Goal: Navigation & Orientation: Find specific page/section

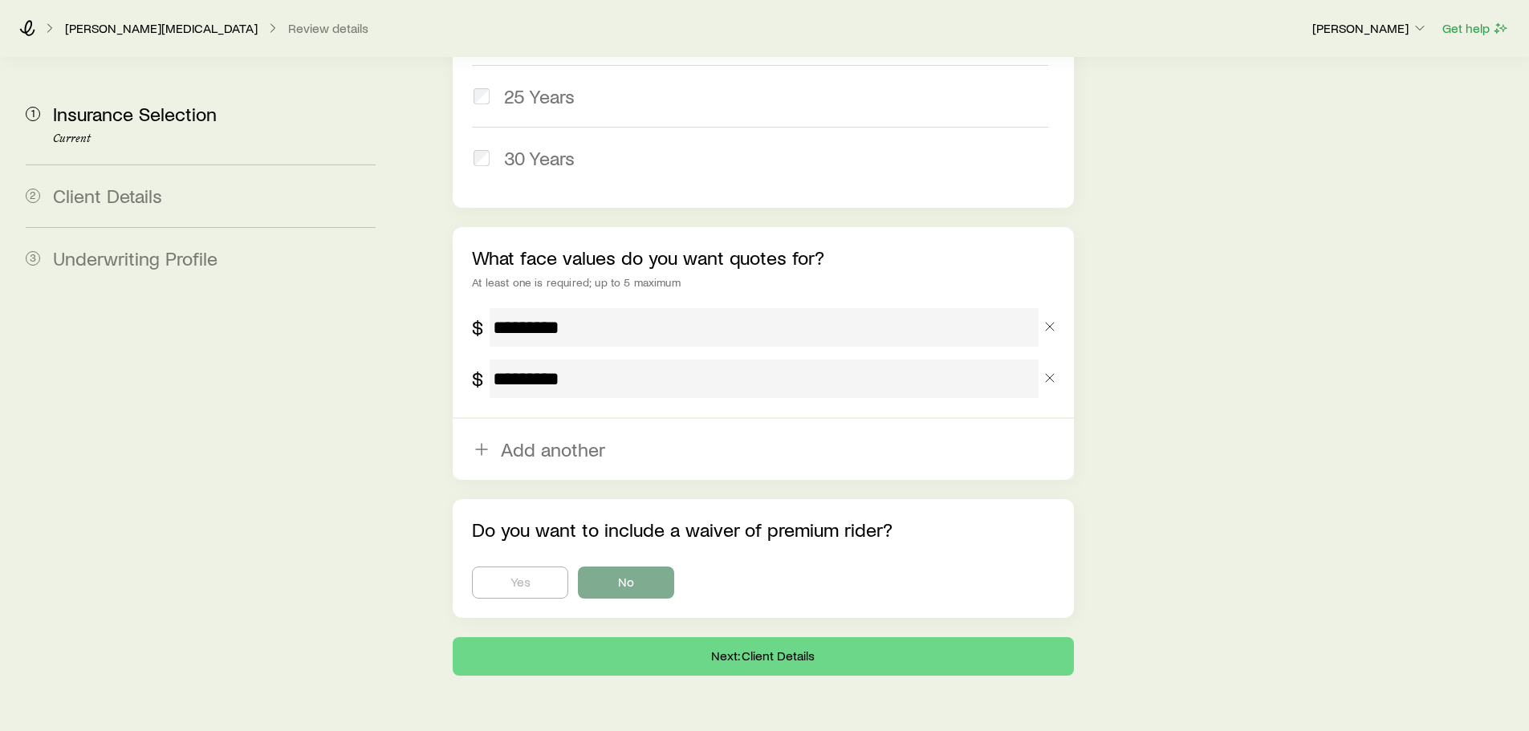
scroll to position [976, 0]
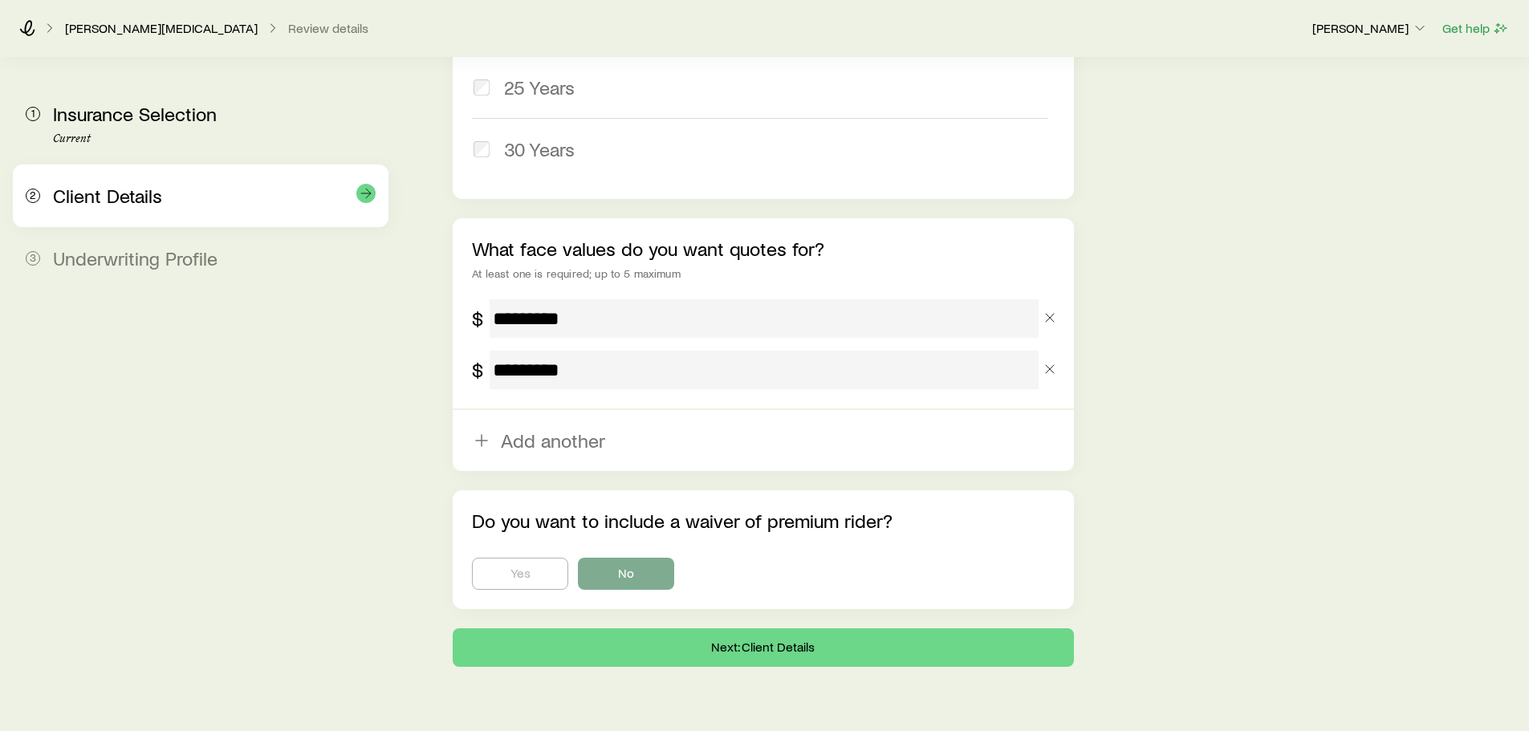
click at [129, 203] on span "Client Details" at bounding box center [107, 195] width 109 height 23
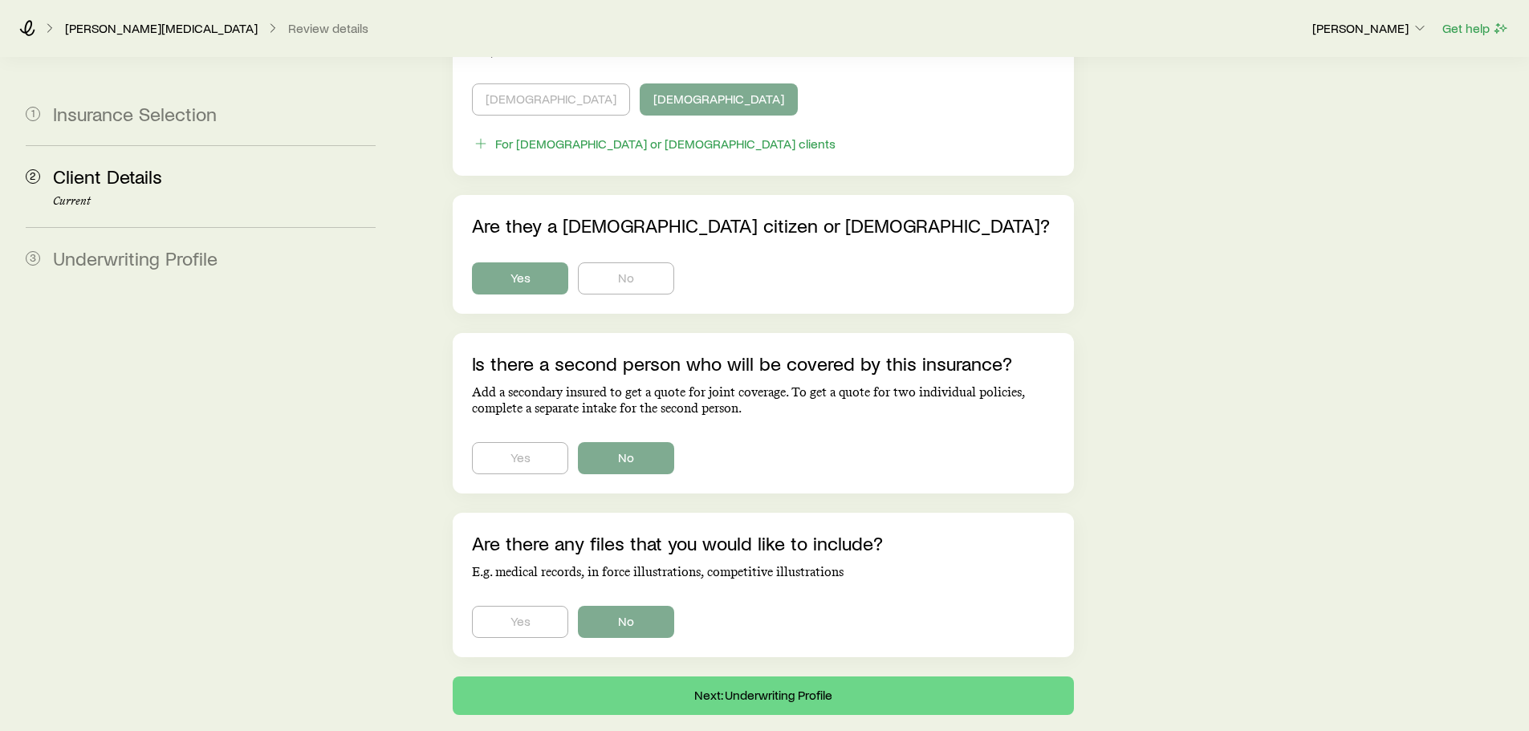
scroll to position [954, 0]
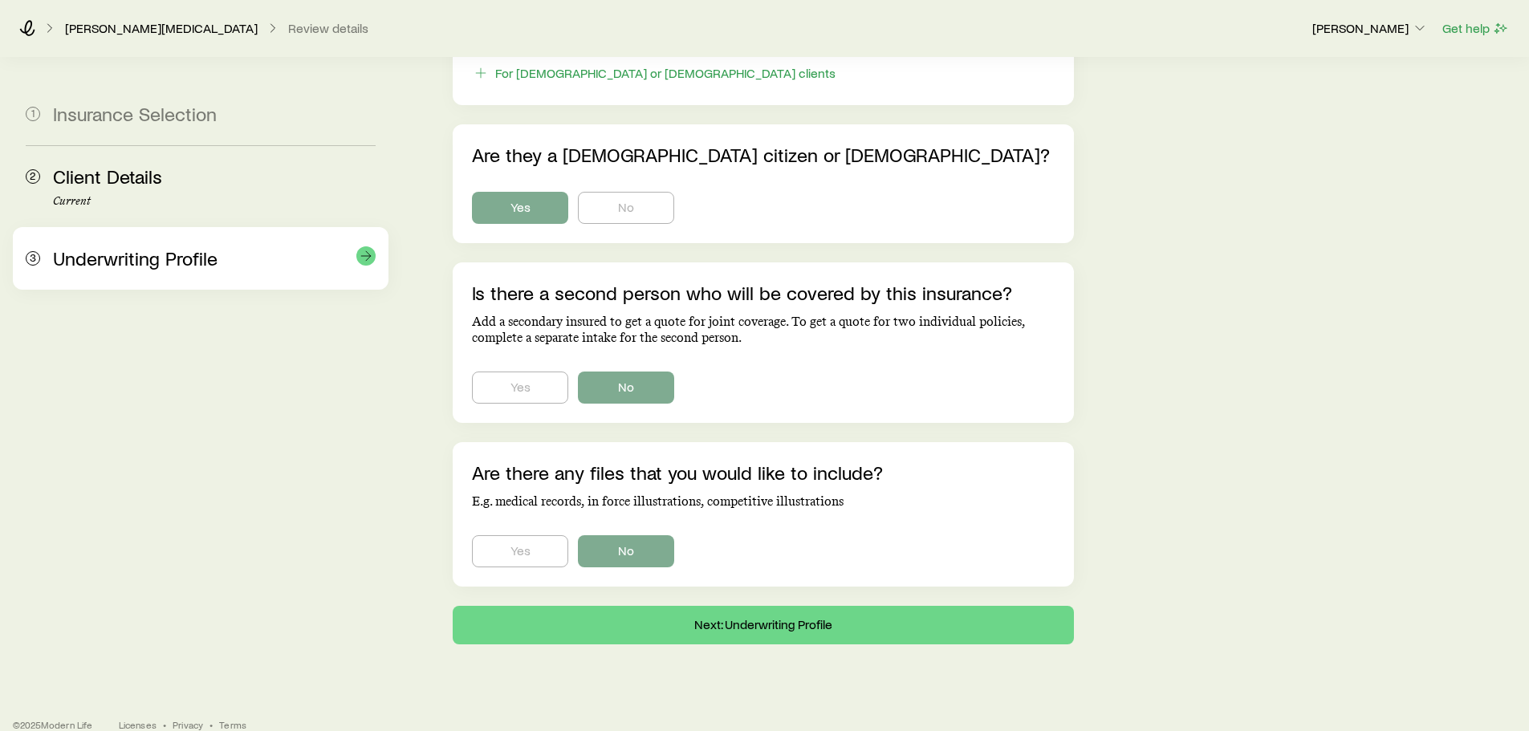
click at [167, 239] on div "3 Underwriting Profile" at bounding box center [201, 258] width 350 height 63
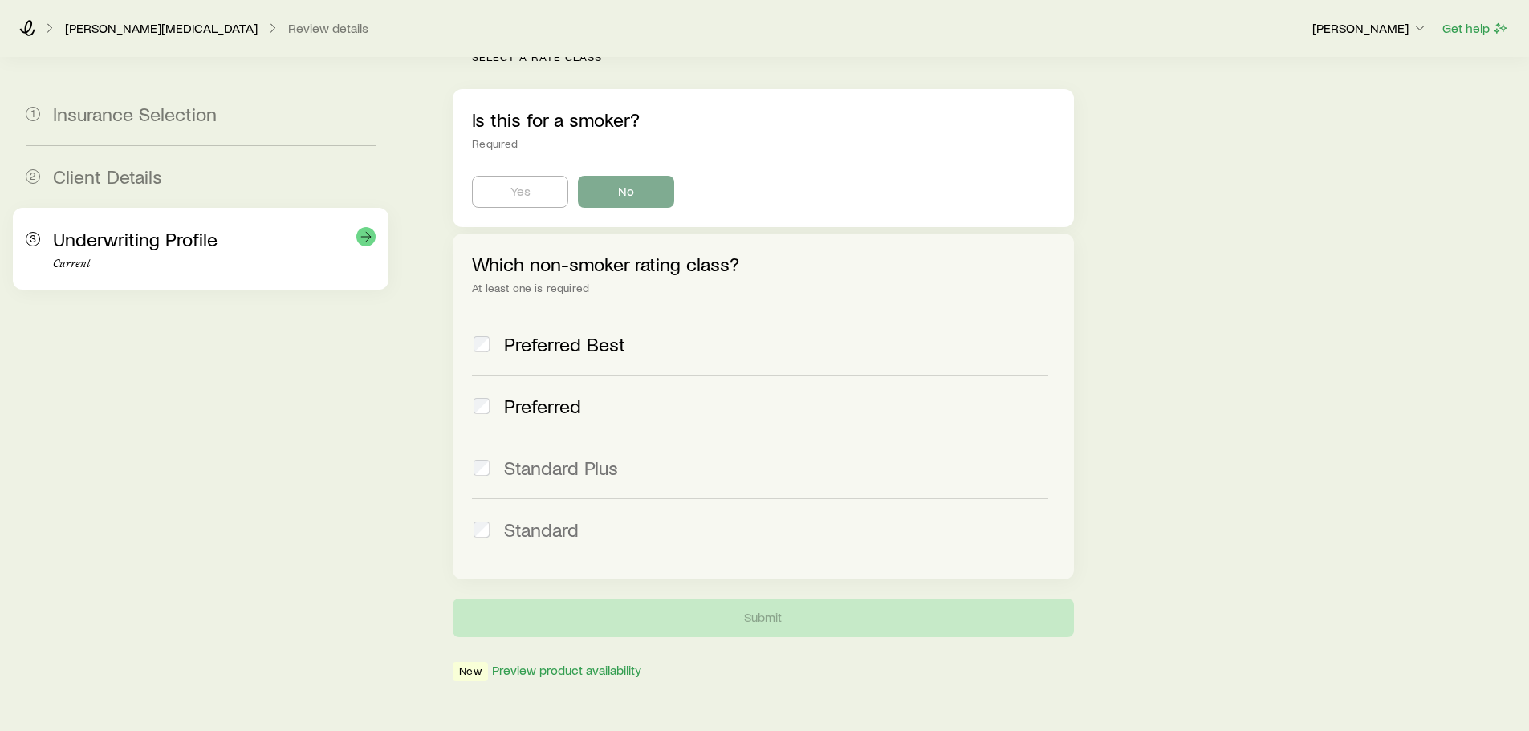
scroll to position [527, 0]
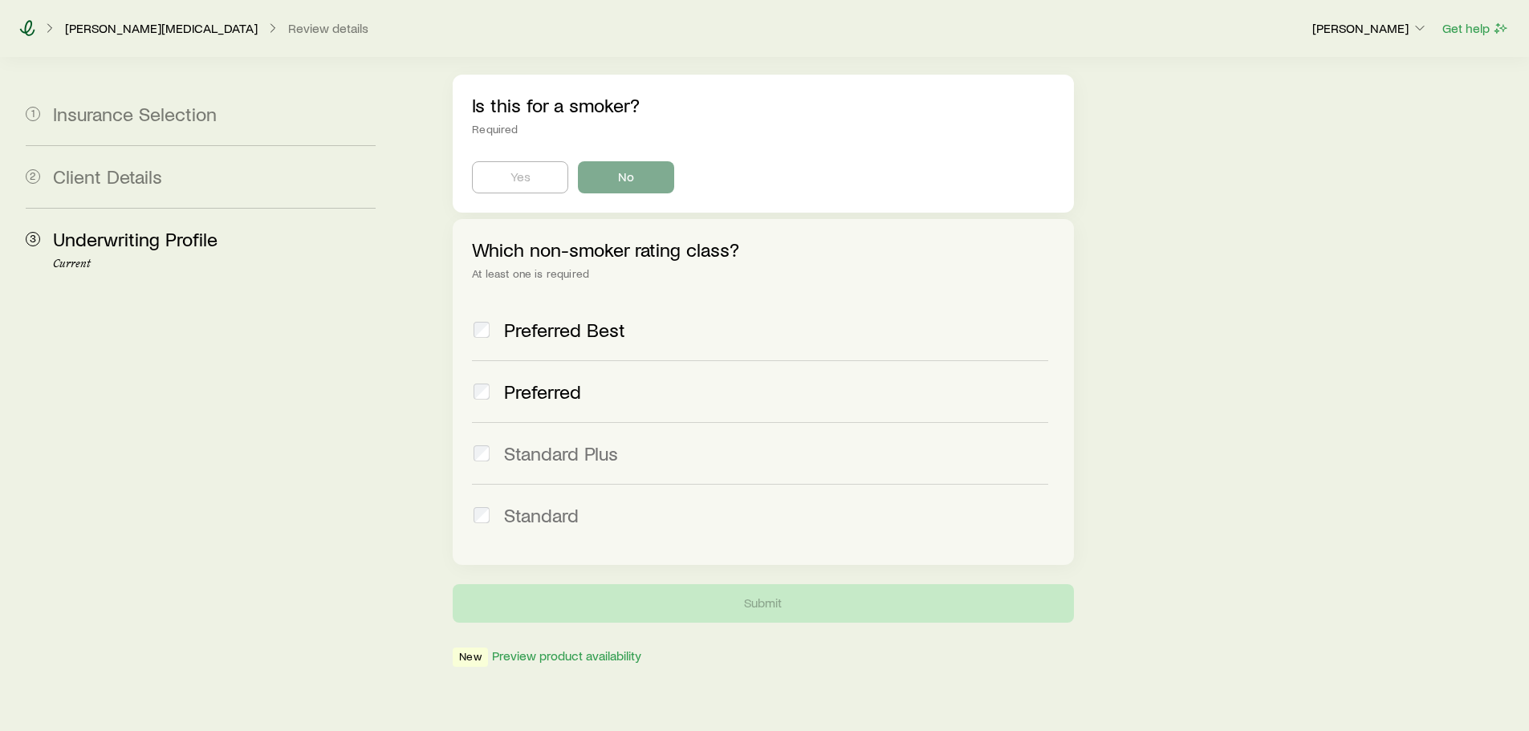
click at [28, 25] on icon at bounding box center [27, 28] width 16 height 16
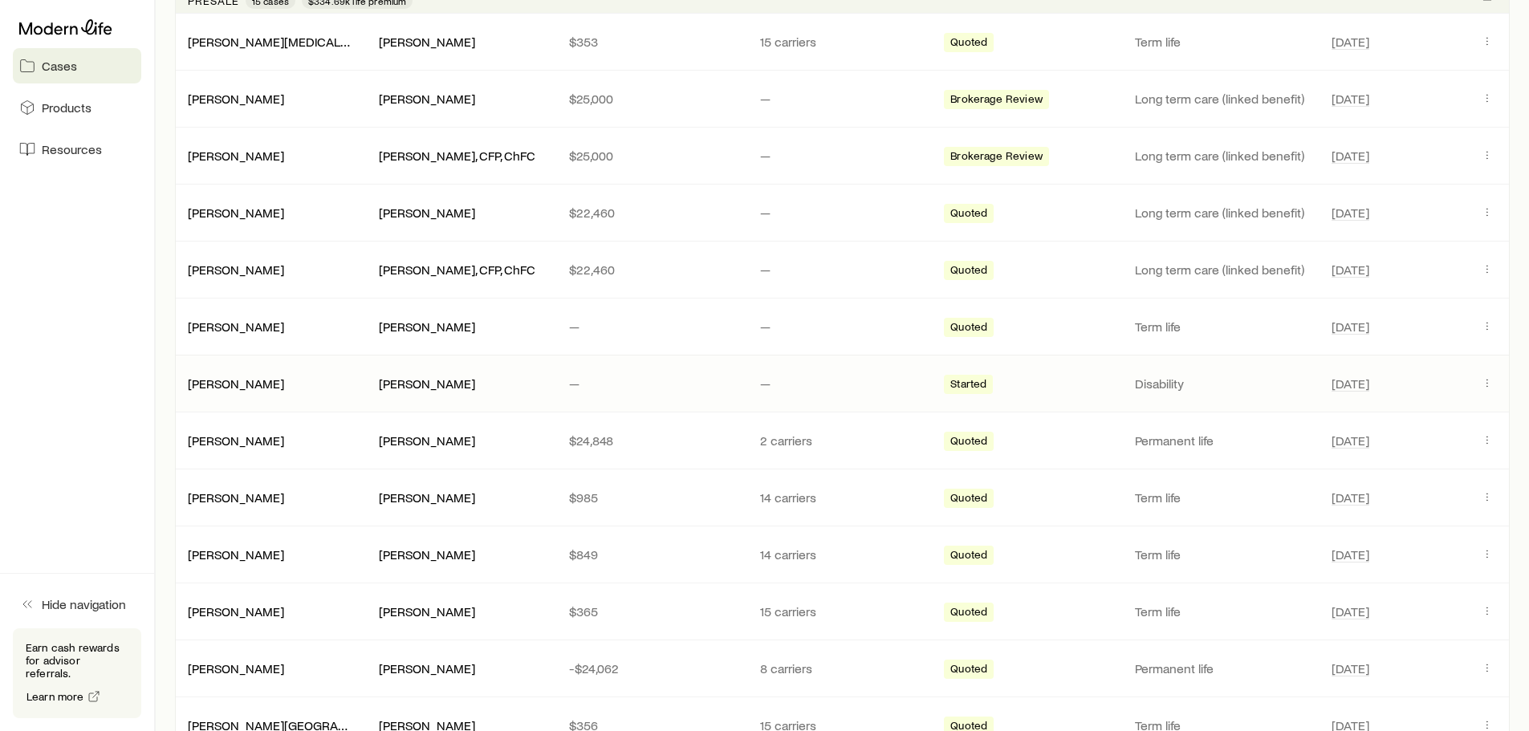
scroll to position [401, 0]
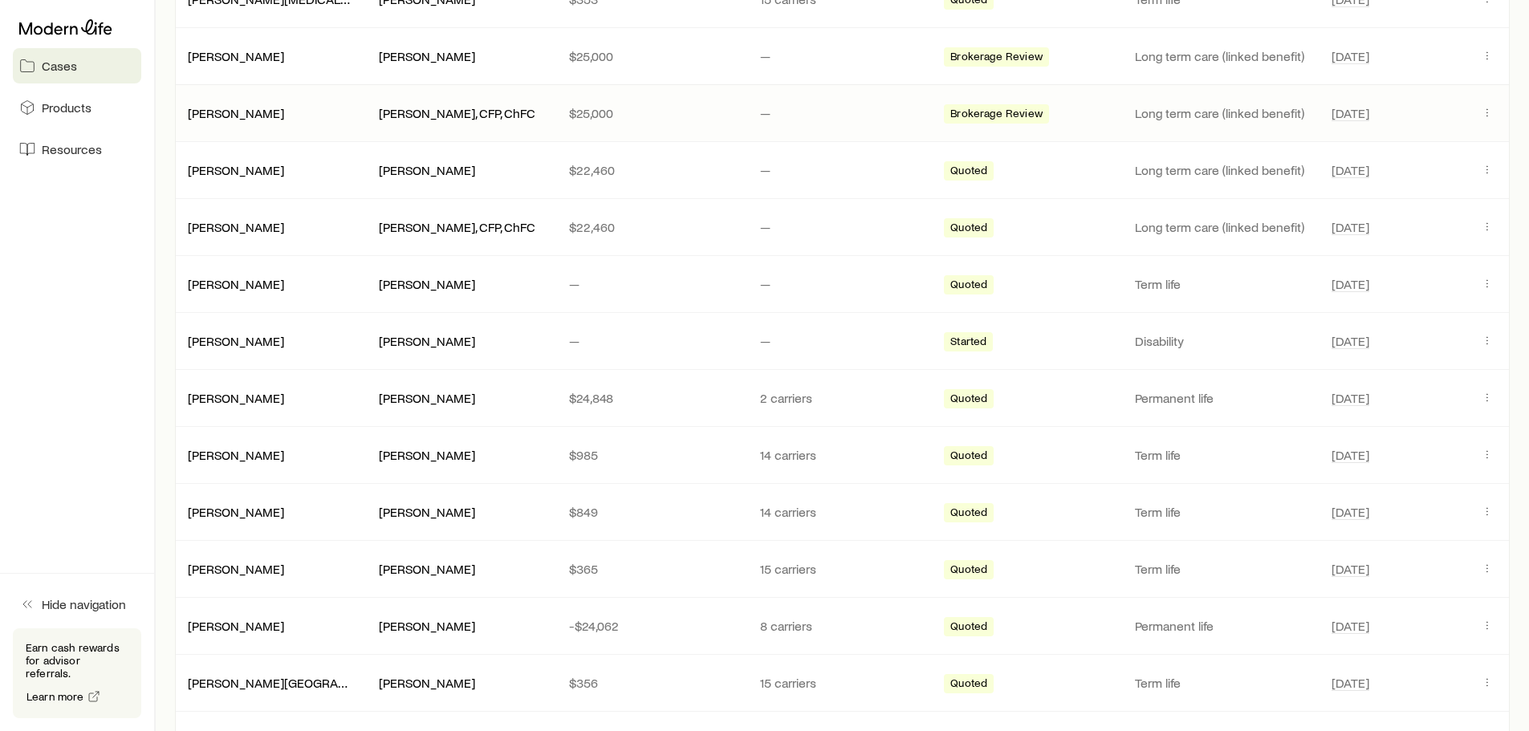
click at [1202, 120] on p "Long term care (linked benefit)" at bounding box center [1224, 113] width 178 height 16
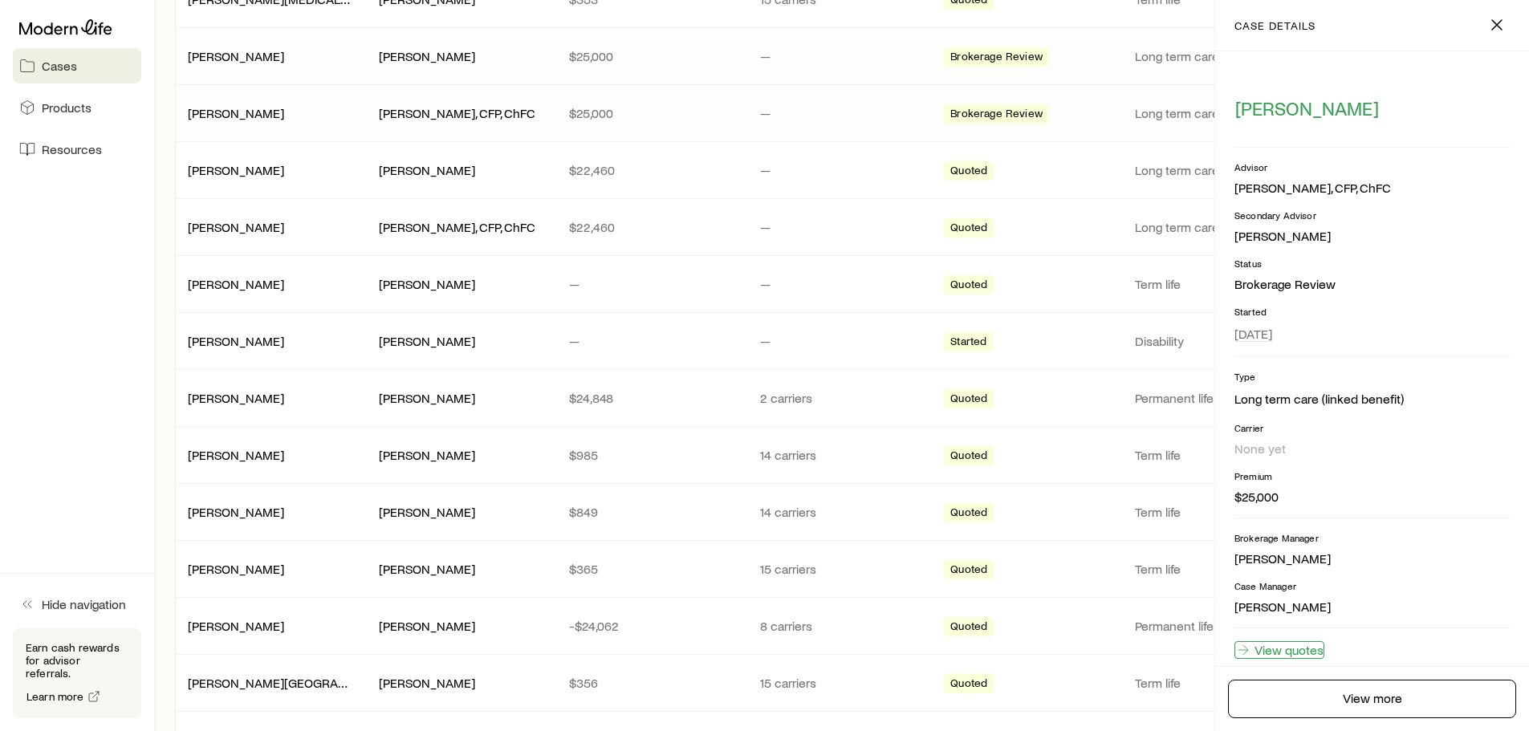
click at [1297, 648] on link "View quotes" at bounding box center [1280, 650] width 90 height 18
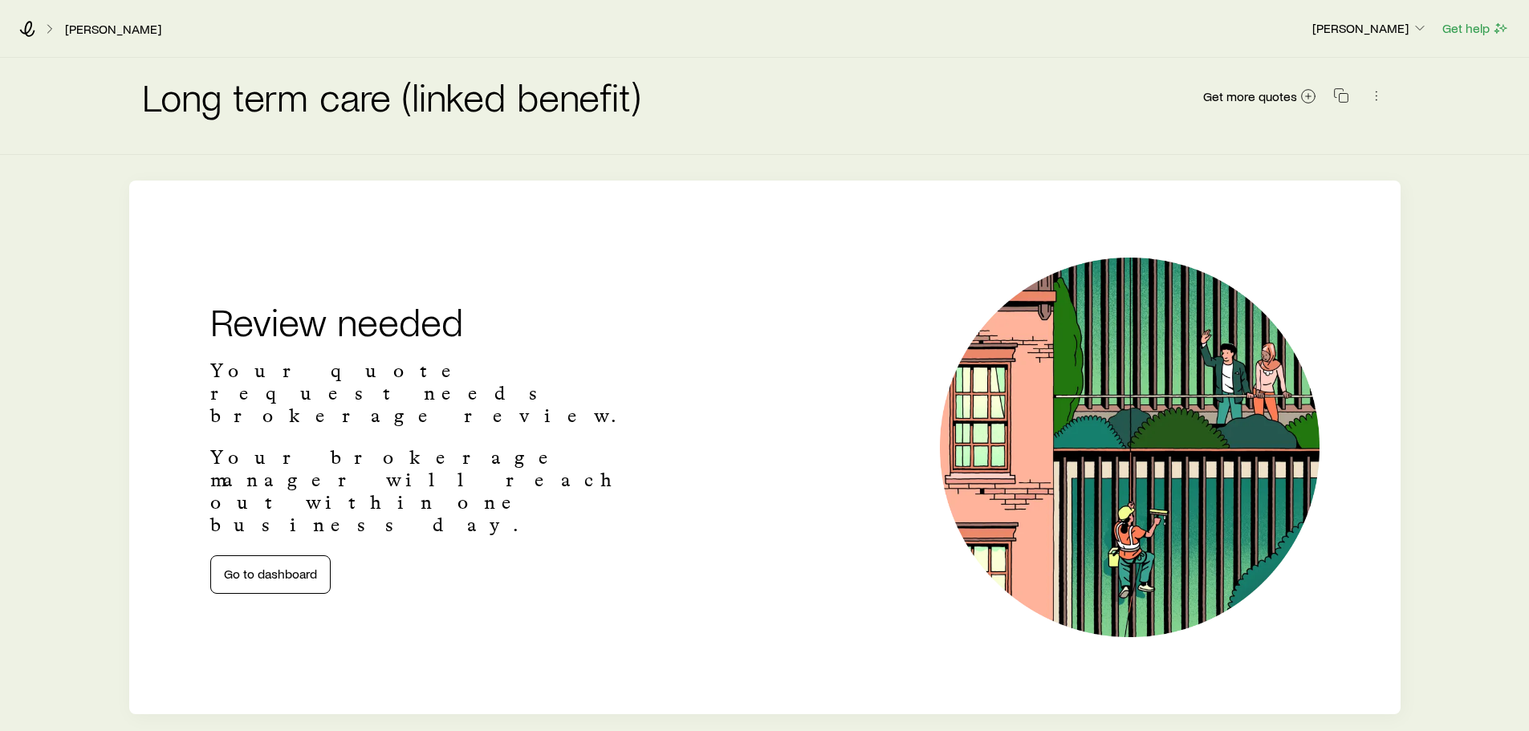
click at [33, 27] on icon at bounding box center [27, 29] width 16 height 16
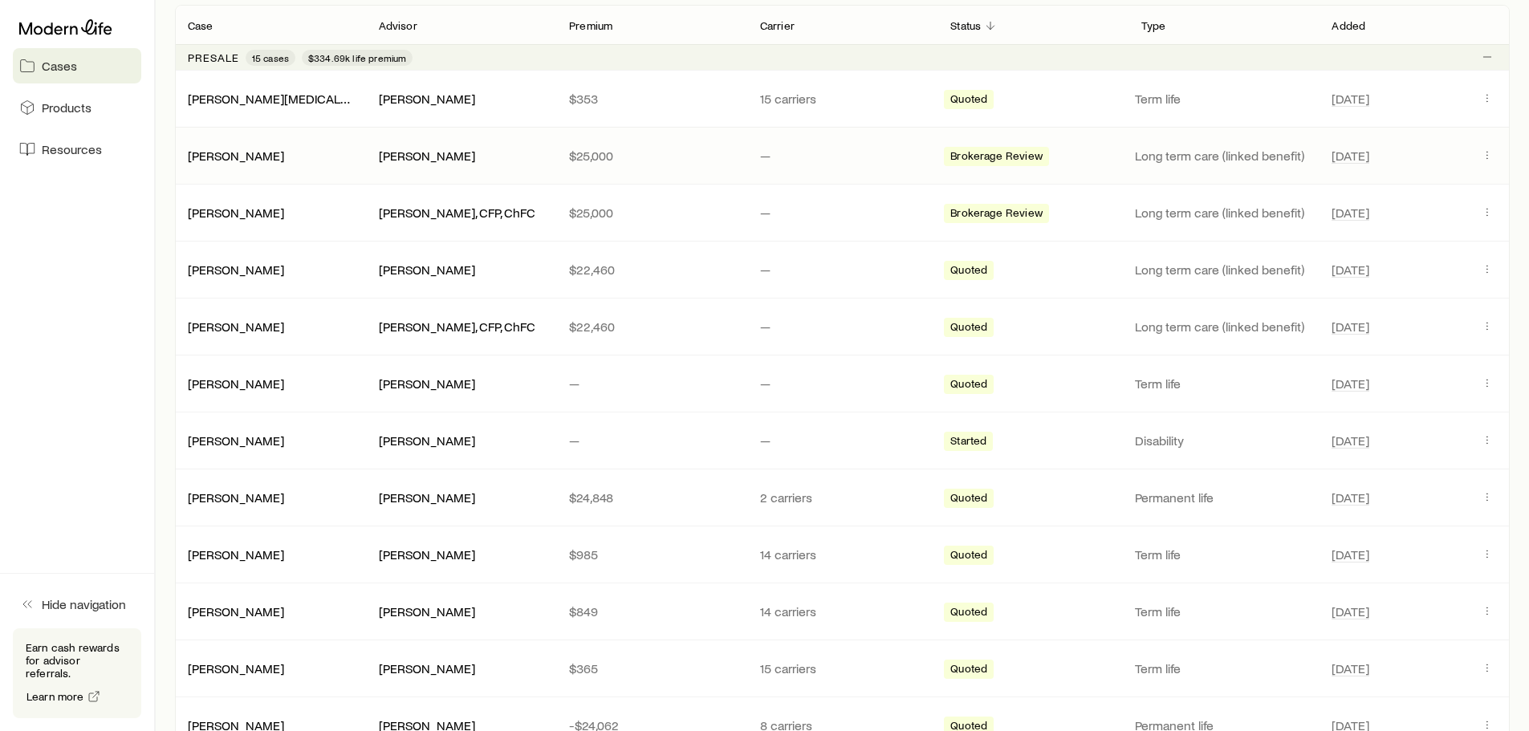
scroll to position [299, 0]
click at [1483, 332] on icon "Client cases" at bounding box center [1487, 328] width 13 height 13
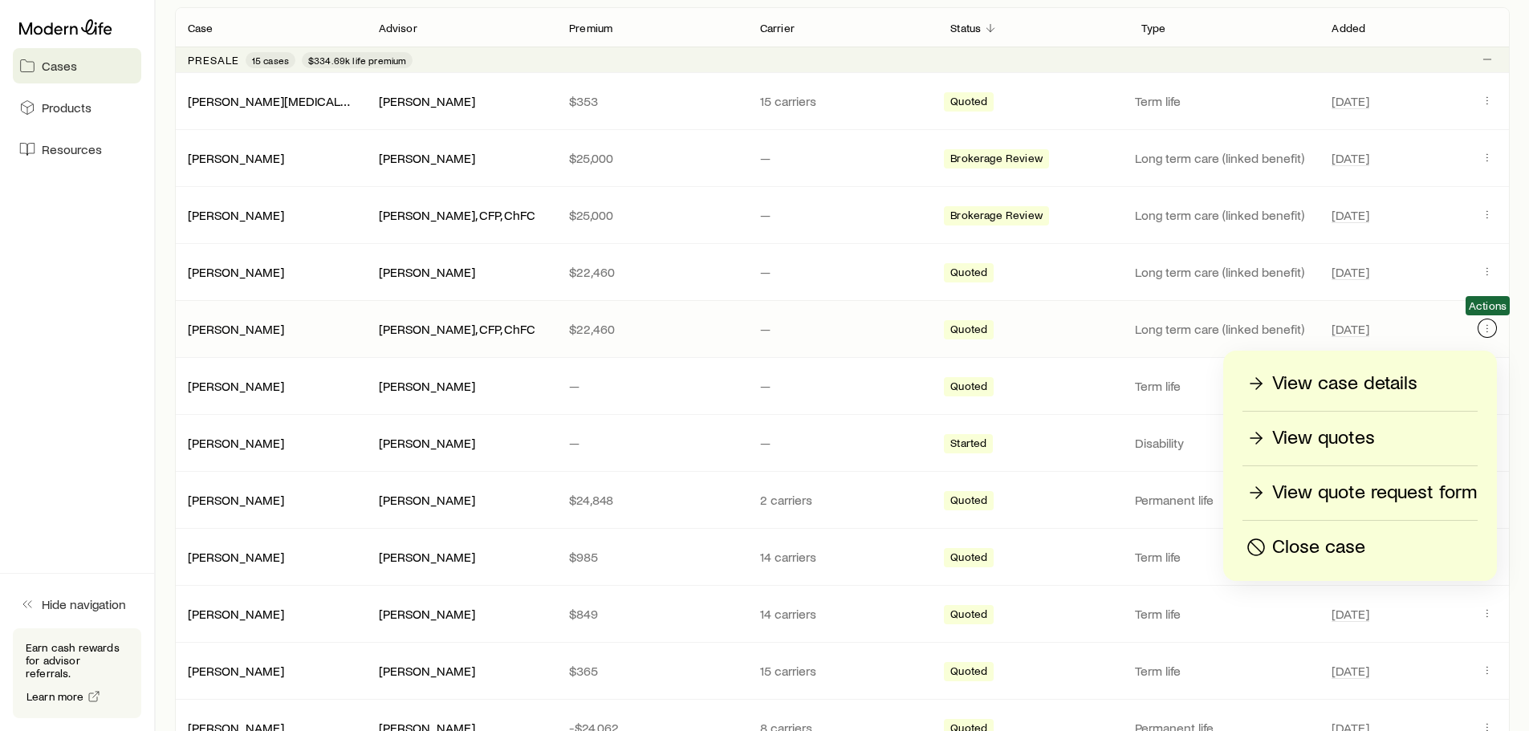
click at [1484, 332] on icon "Client cases" at bounding box center [1487, 328] width 13 height 13
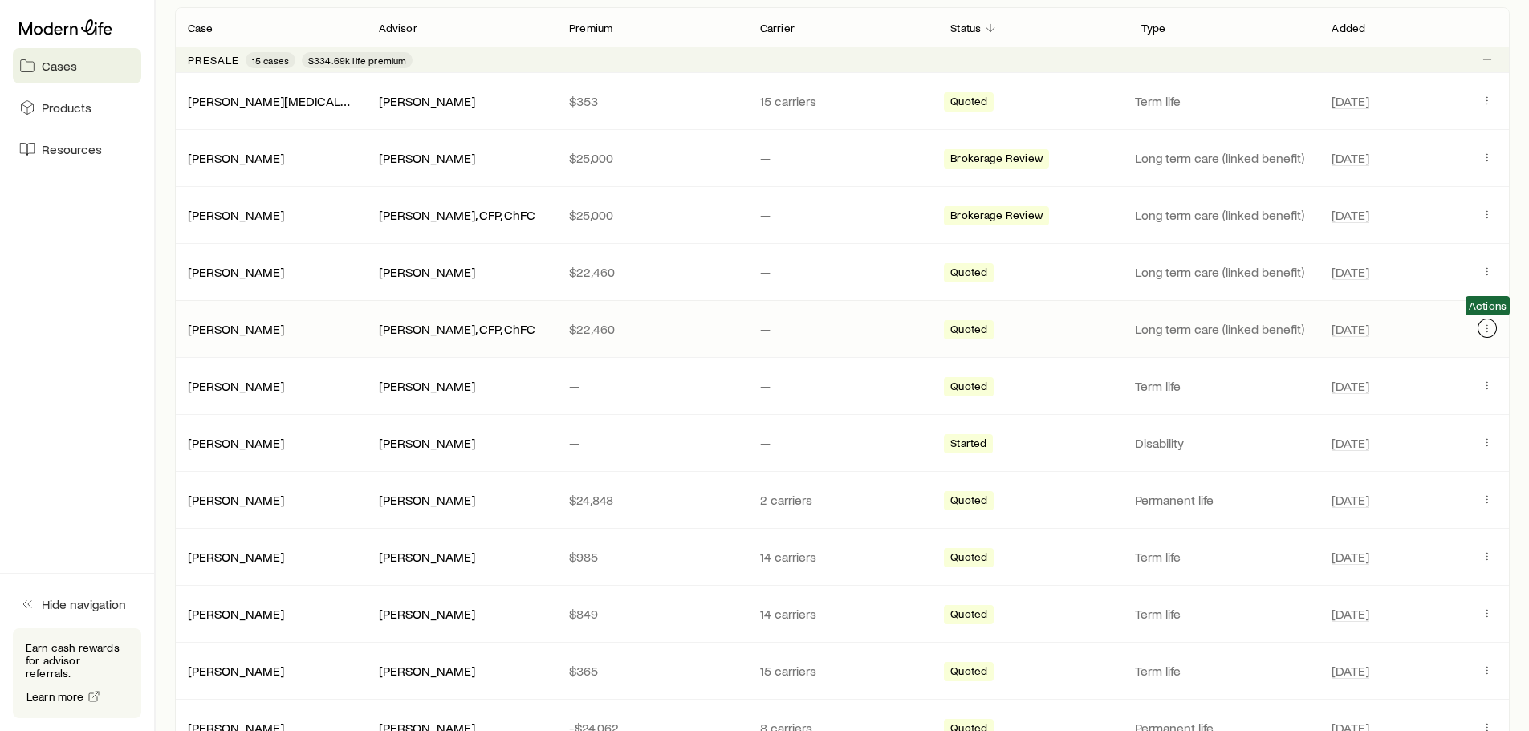
click at [1484, 332] on icon "Client cases" at bounding box center [1487, 328] width 13 height 13
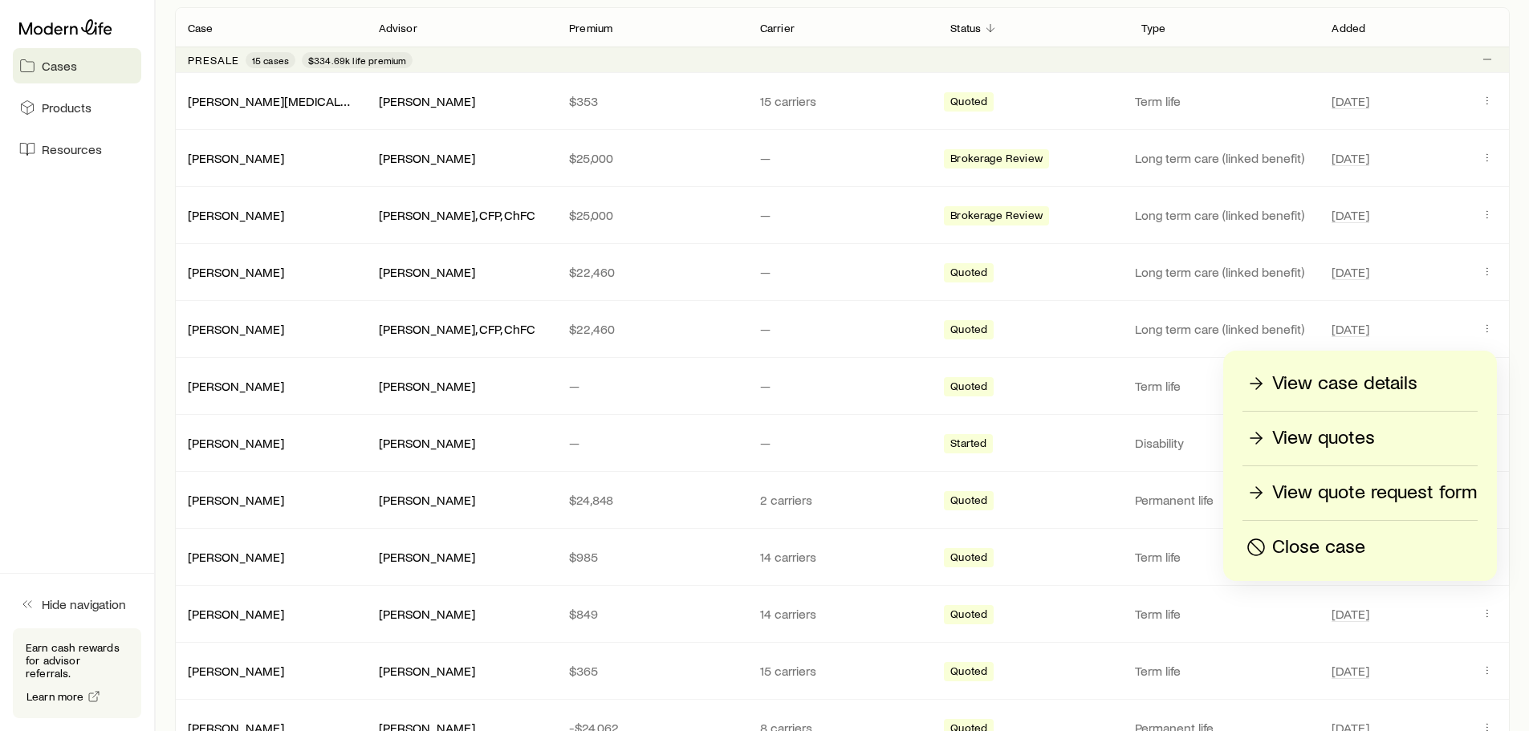
click at [1396, 380] on p "View case details" at bounding box center [1344, 384] width 145 height 26
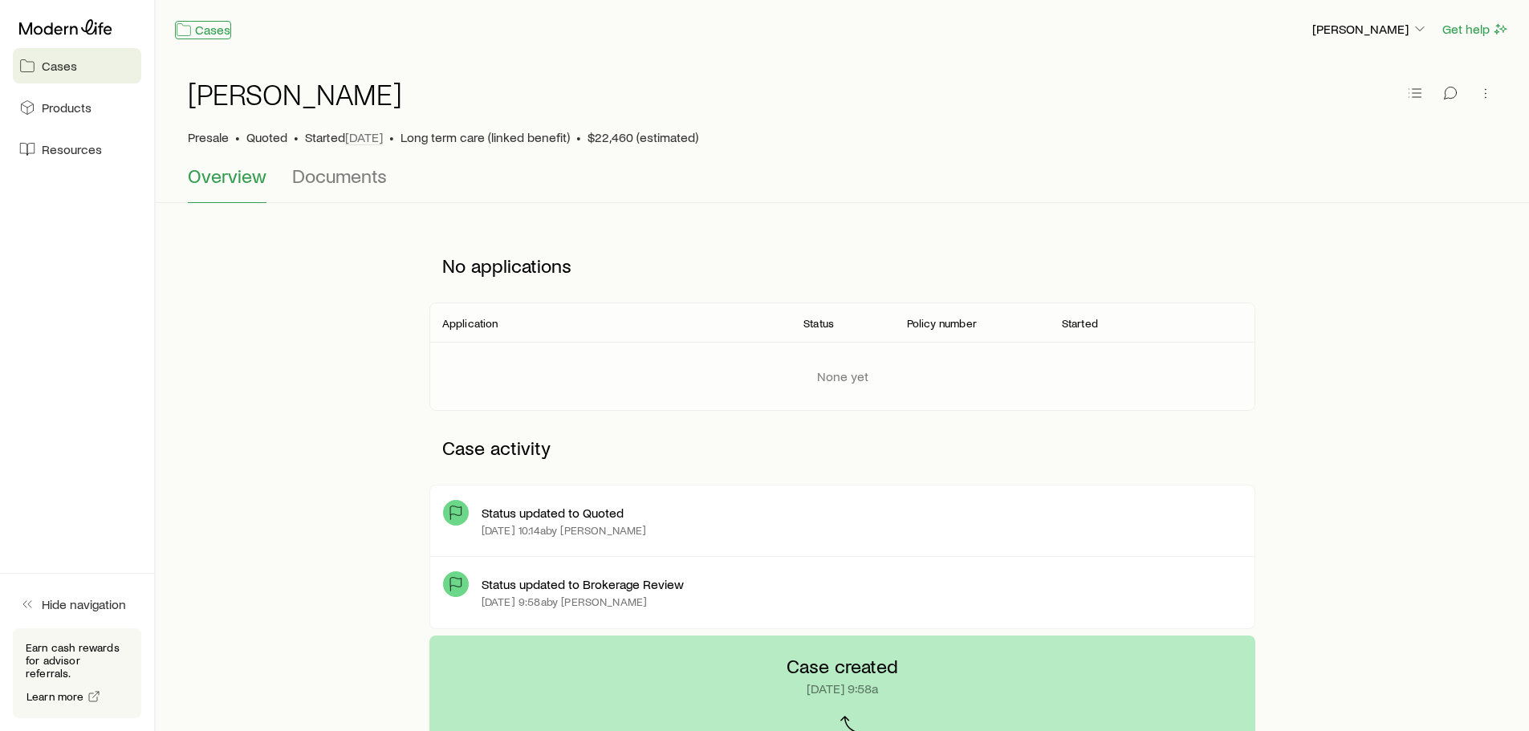
click at [194, 28] on link "Cases" at bounding box center [203, 30] width 56 height 18
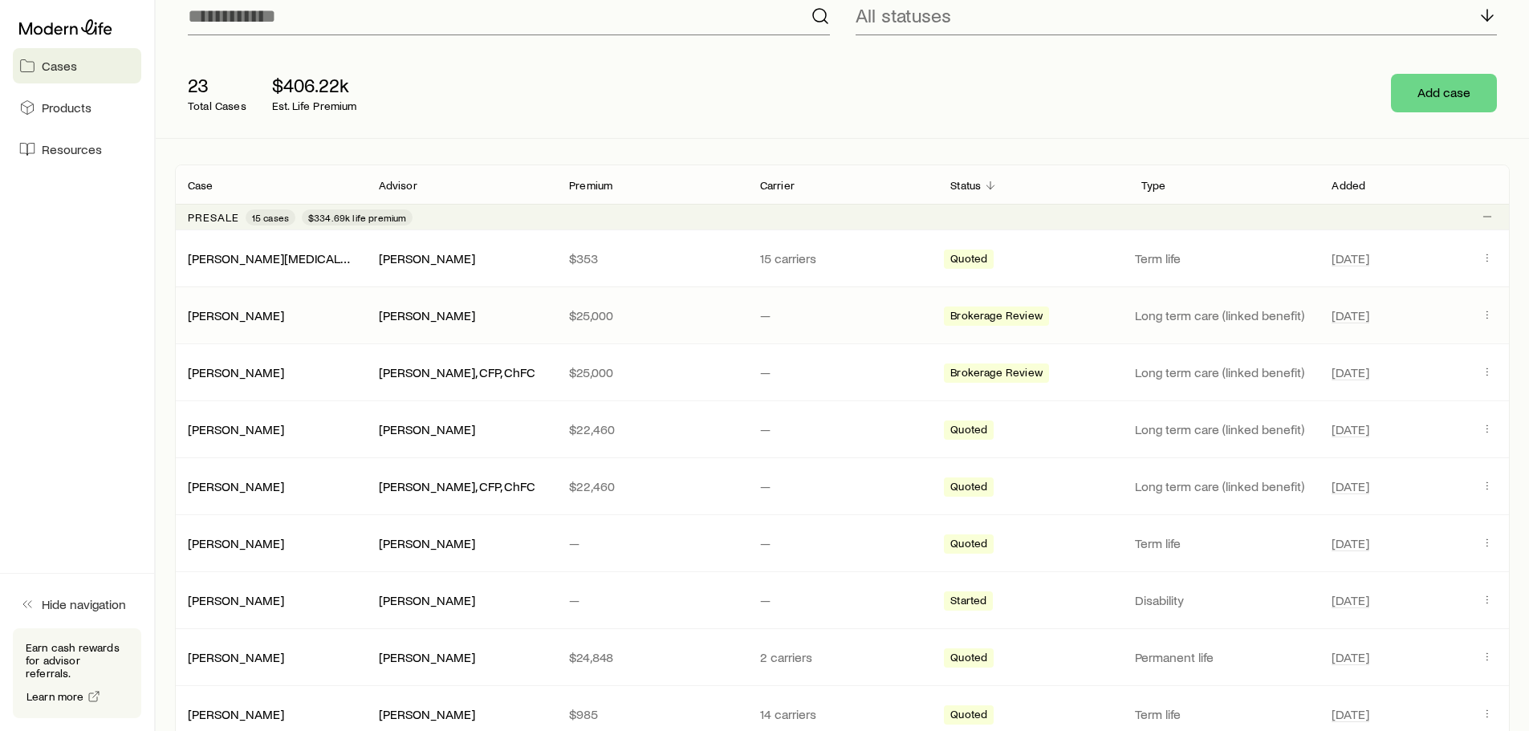
scroll to position [161, 0]
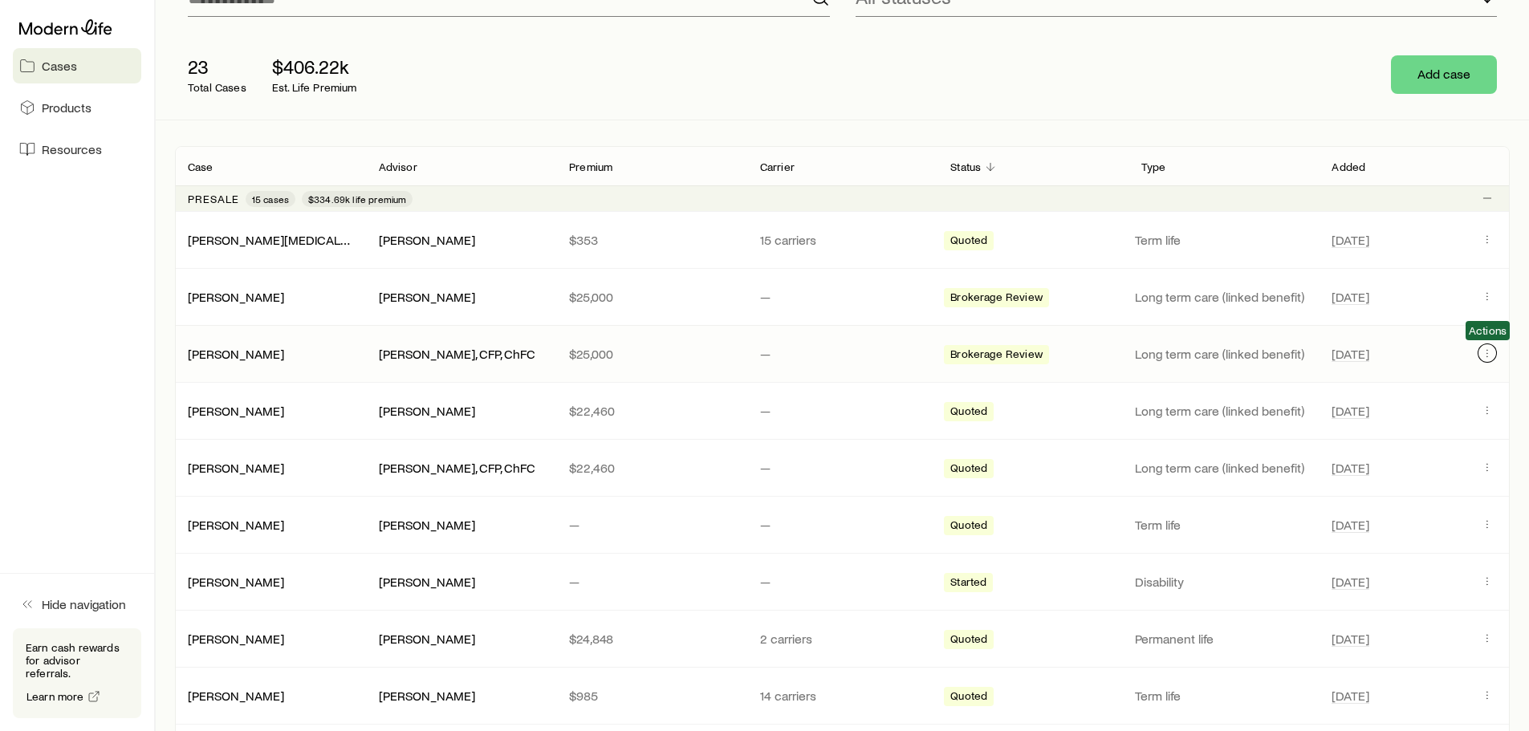
click at [1485, 357] on icon "Client cases" at bounding box center [1487, 353] width 13 height 13
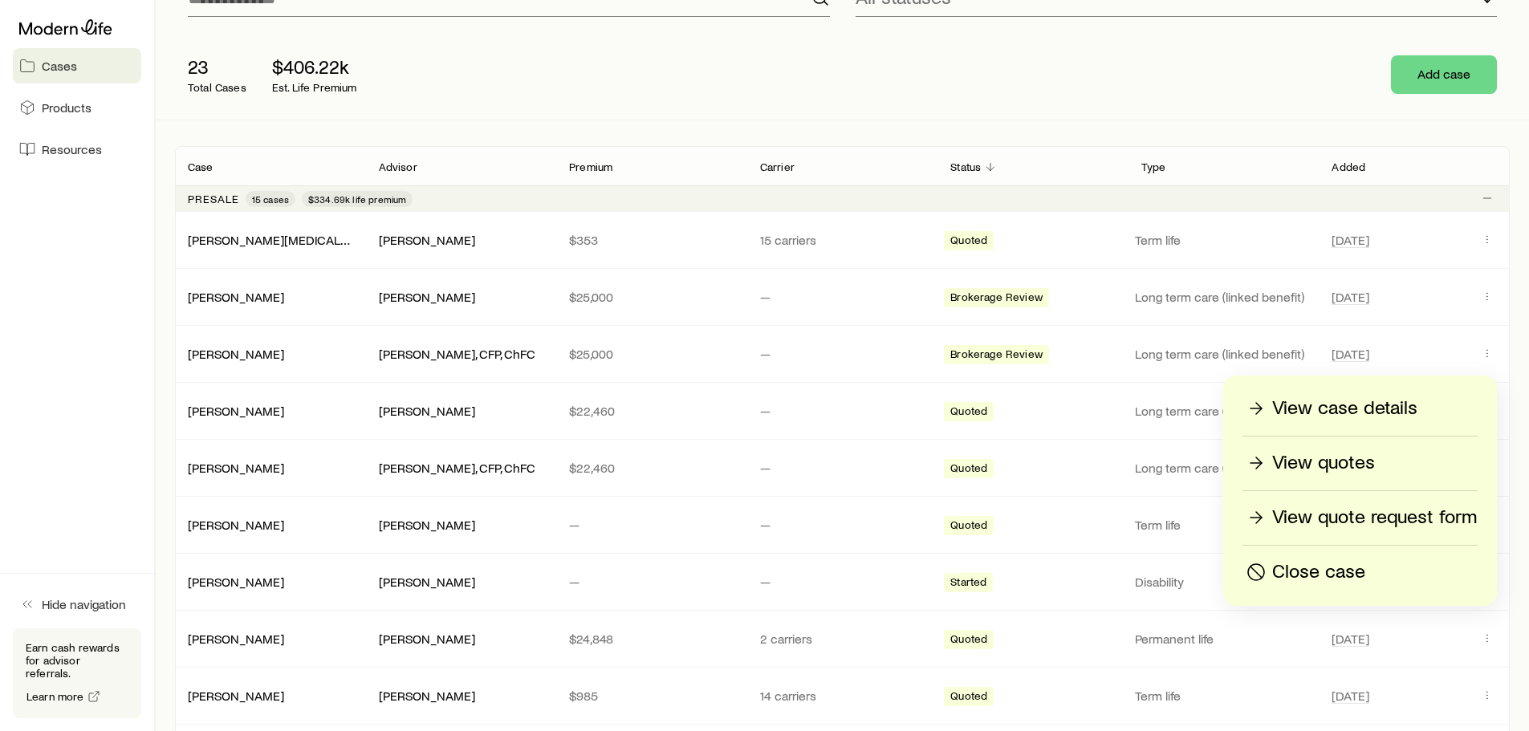
click at [1365, 393] on div "View case details View quotes View quote request form Close case" at bounding box center [1360, 491] width 274 height 230
click at [1372, 414] on p "View case details" at bounding box center [1344, 409] width 145 height 26
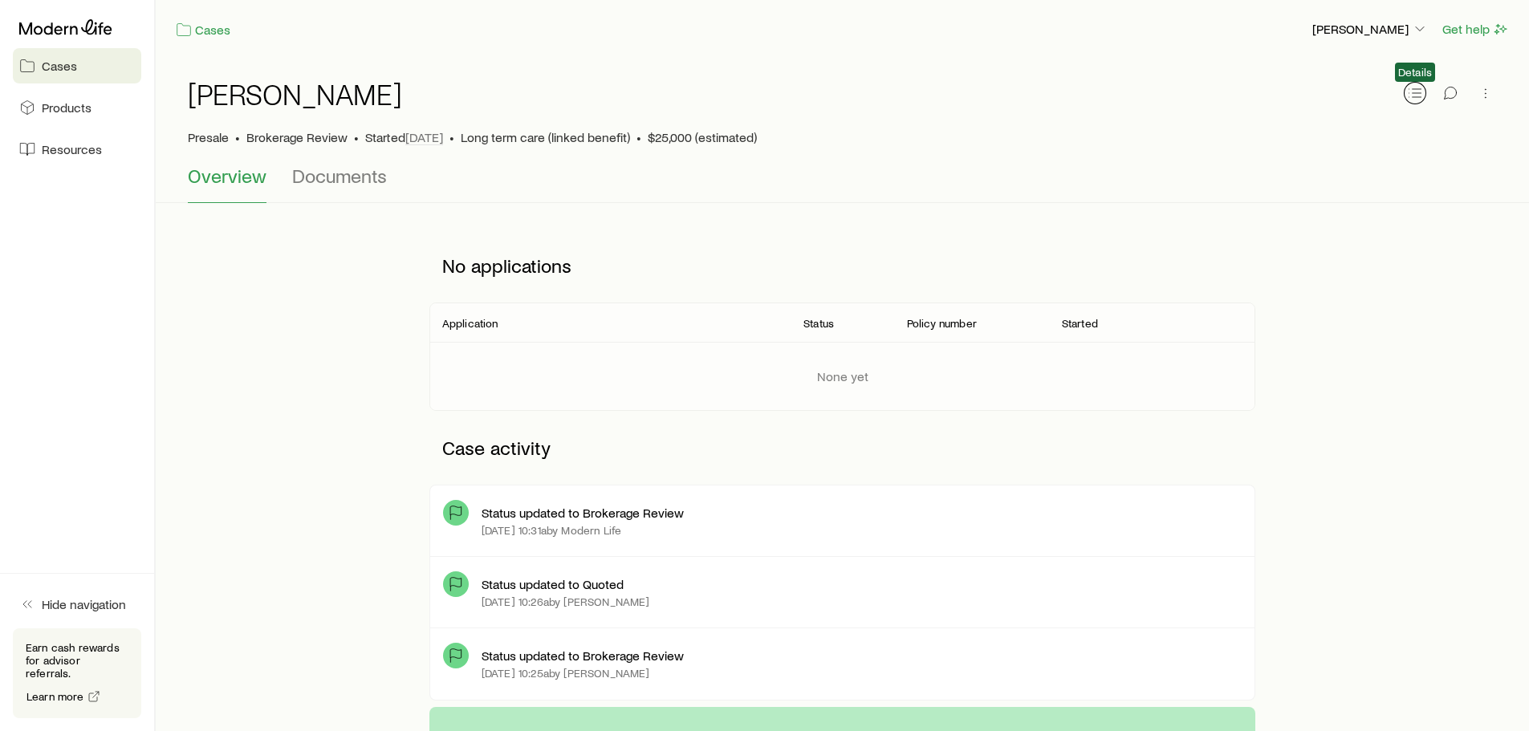
click at [1407, 93] on button "button" at bounding box center [1415, 93] width 22 height 22
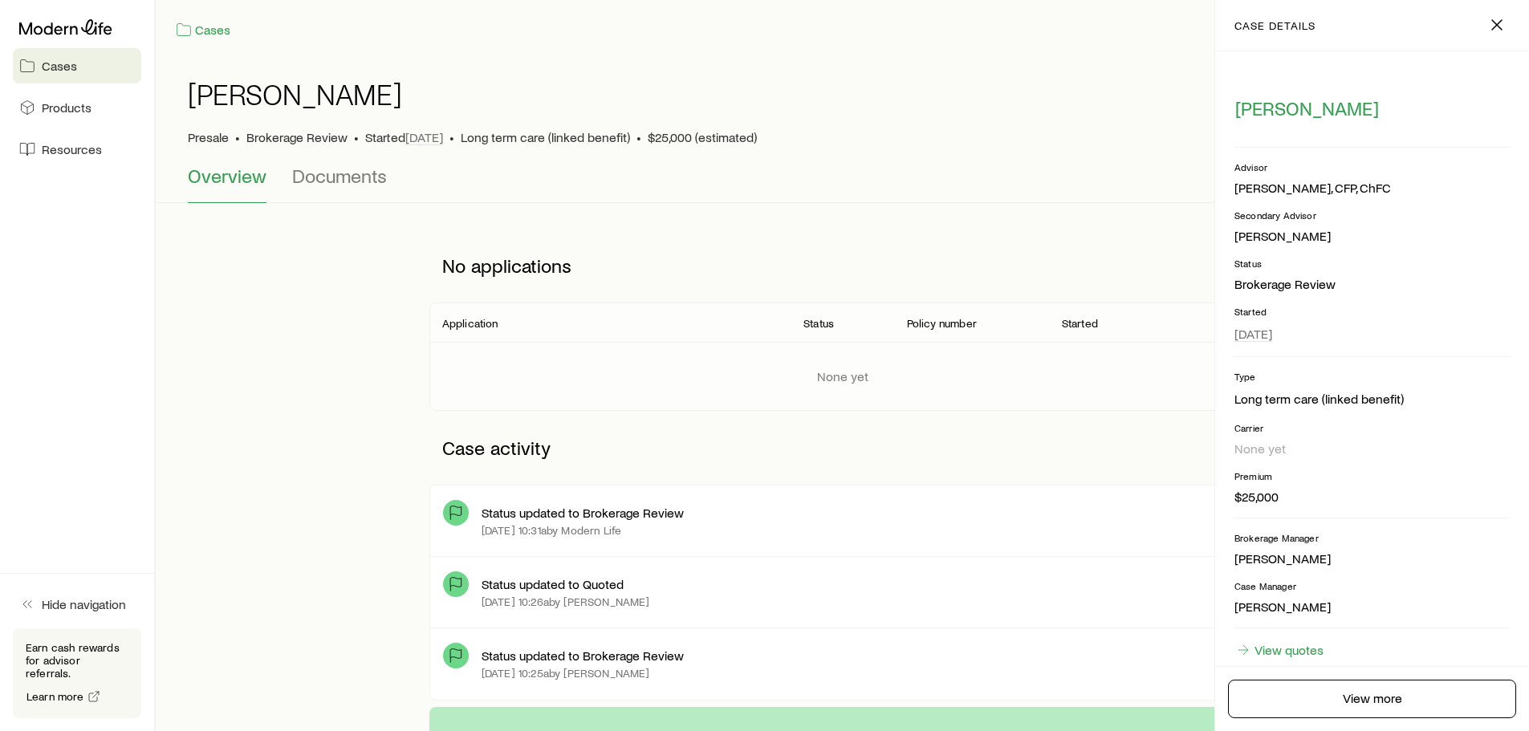
click at [893, 106] on div "[PERSON_NAME]" at bounding box center [842, 103] width 1309 height 51
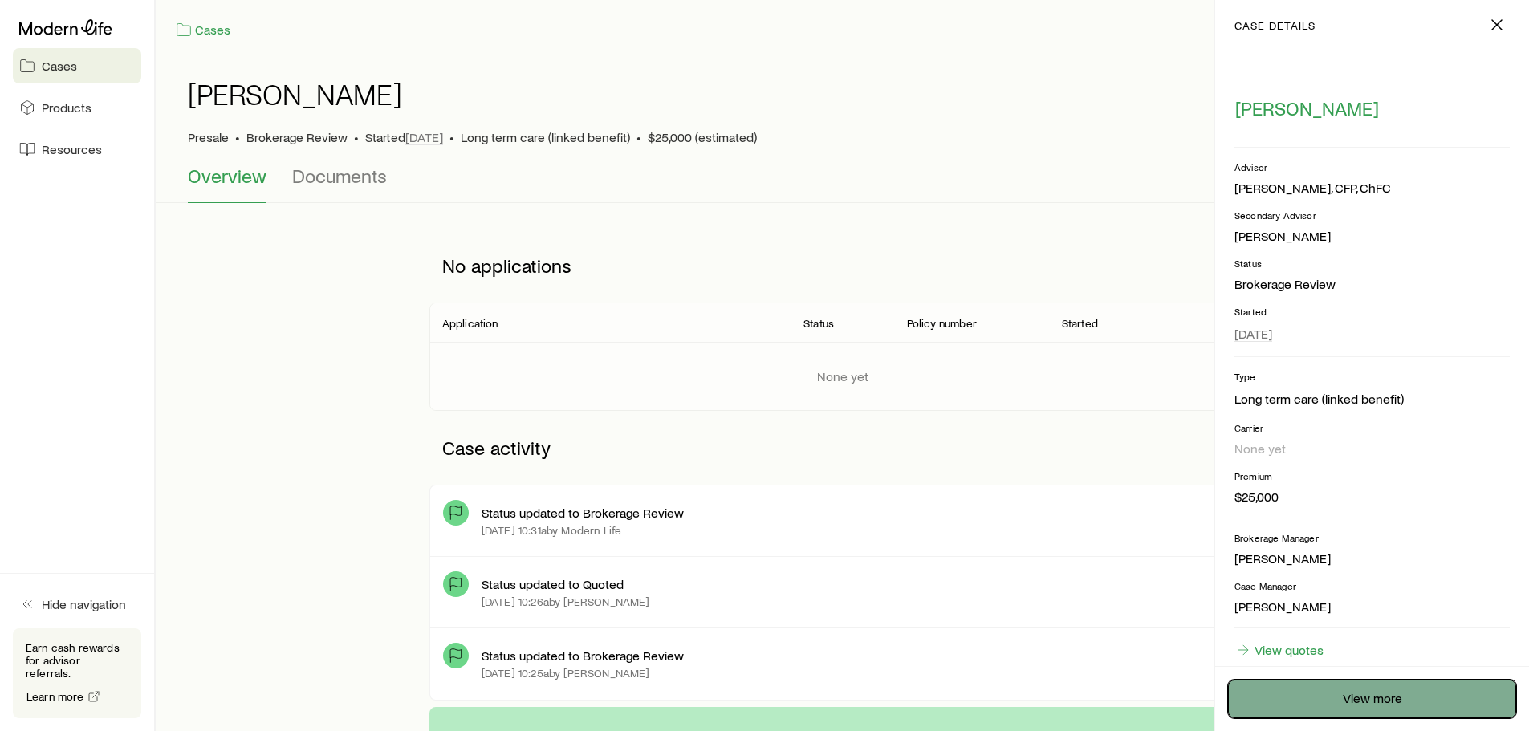
click at [1399, 698] on link "View more" at bounding box center [1372, 699] width 288 height 39
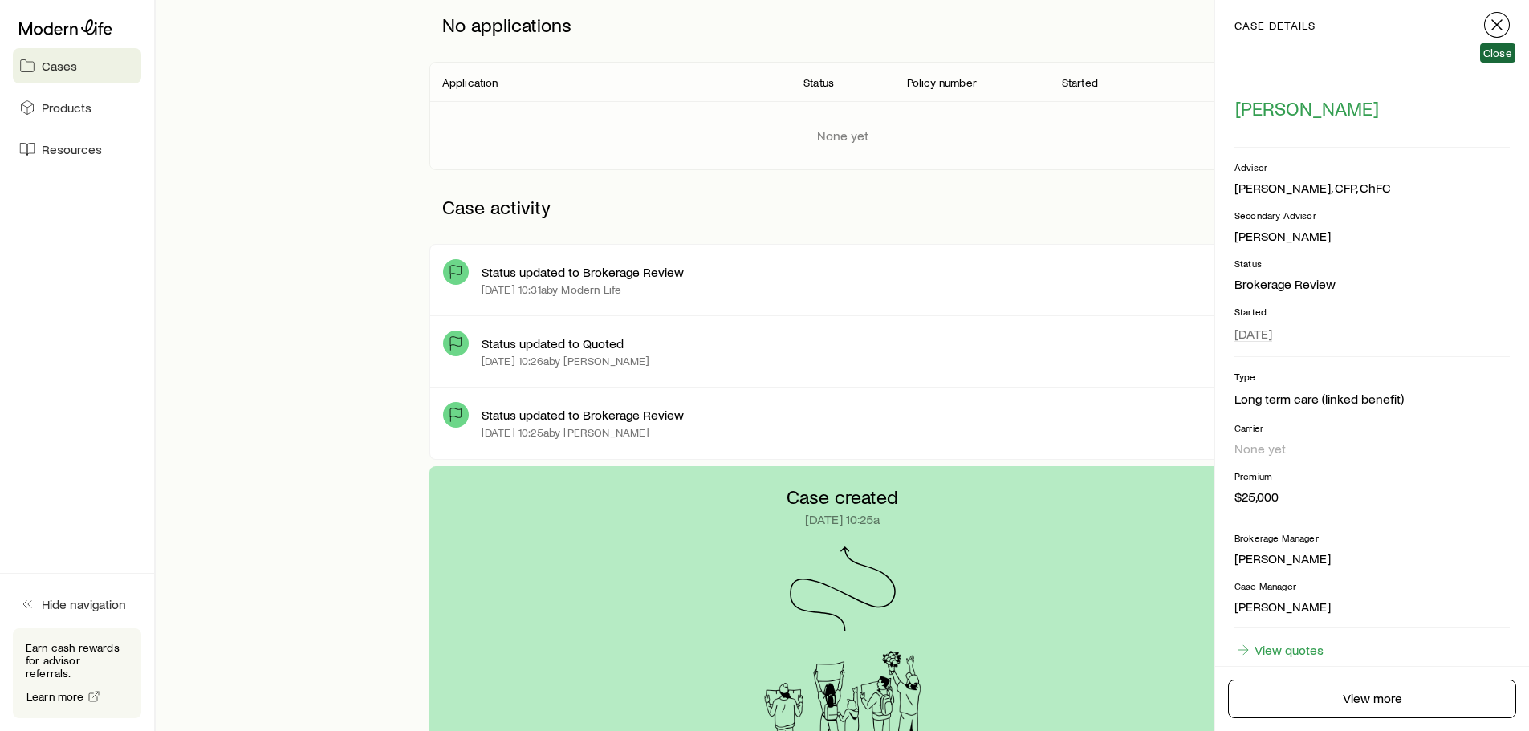
click at [1501, 21] on line "button" at bounding box center [1497, 25] width 10 height 10
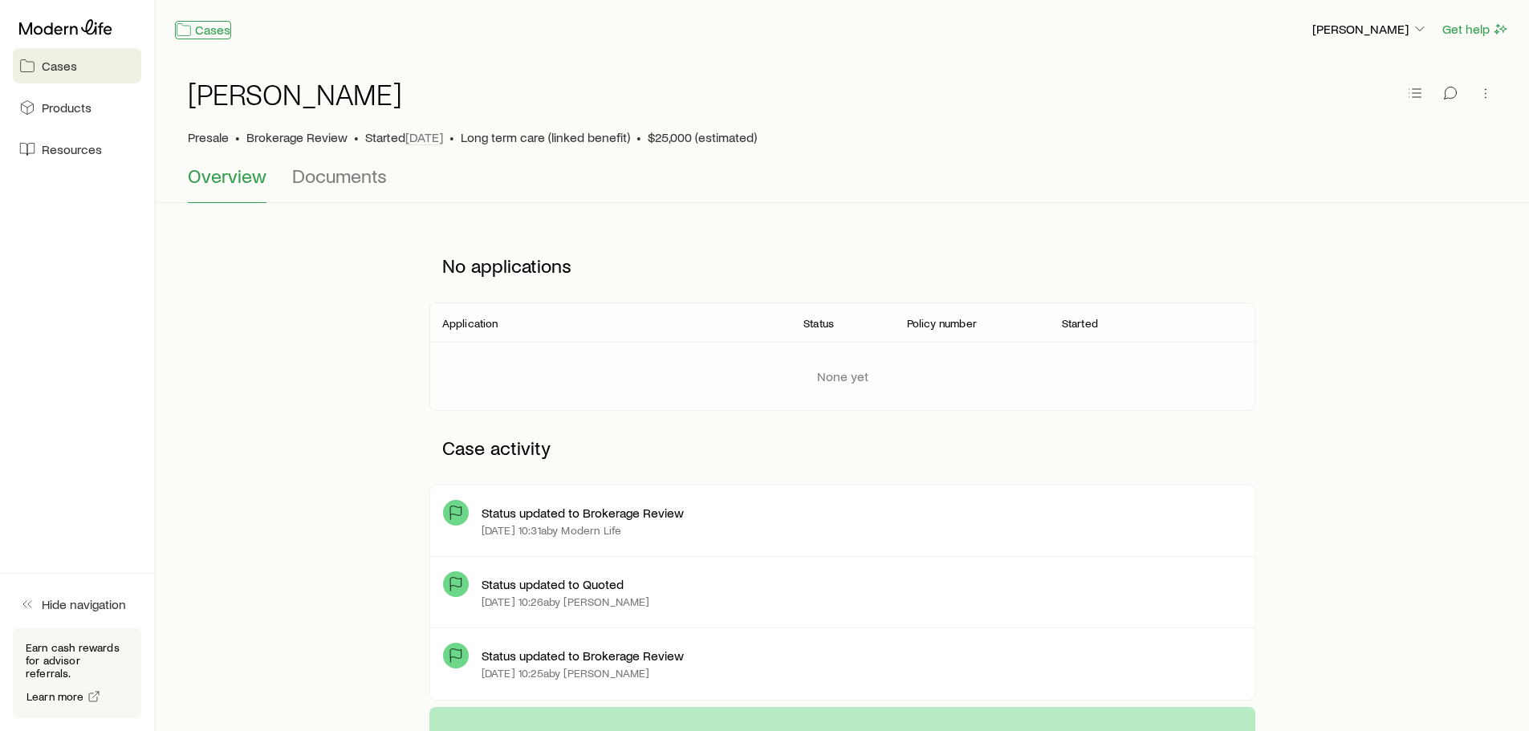
click at [185, 33] on icon at bounding box center [184, 30] width 16 height 16
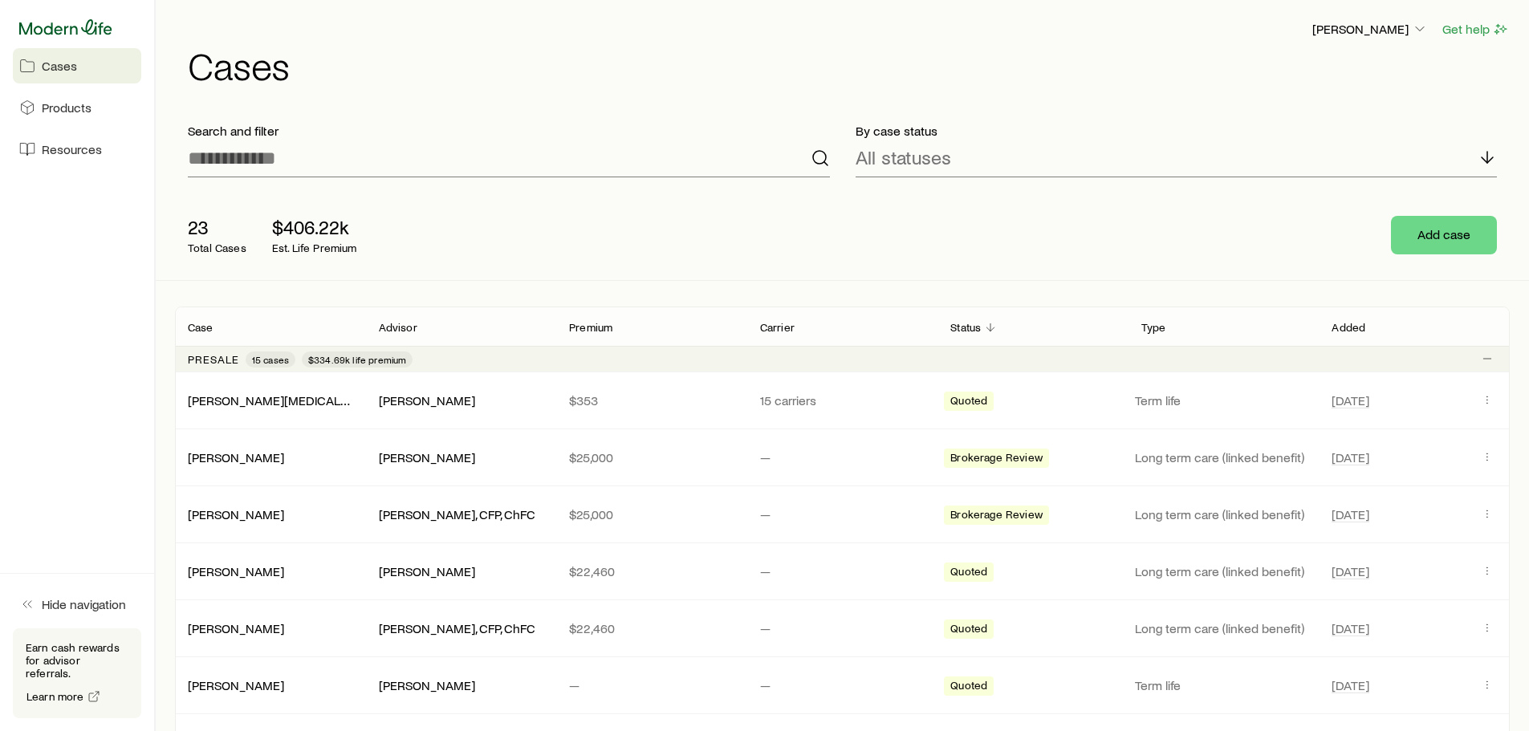
click at [38, 24] on icon at bounding box center [65, 27] width 93 height 16
click at [1471, 511] on span "[DATE]" at bounding box center [1402, 514] width 140 height 19
